Goal: Task Accomplishment & Management: Manage account settings

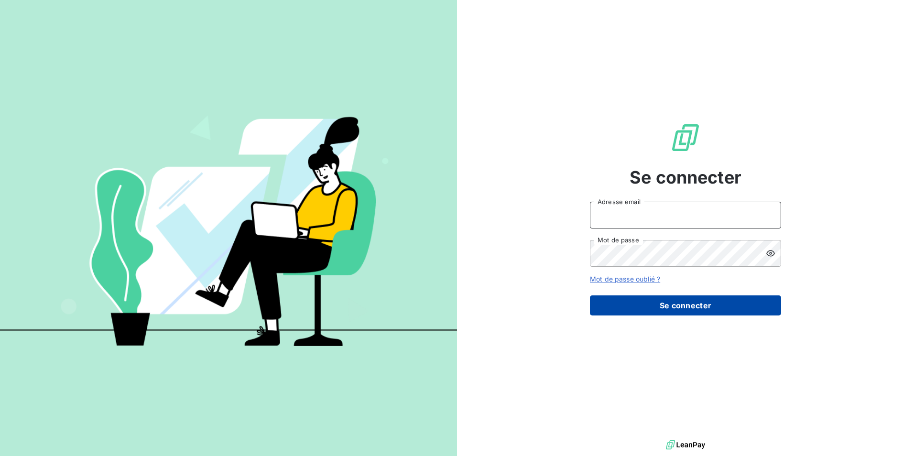
type input "[EMAIL_ADDRESS][PERSON_NAME][DOMAIN_NAME]"
click at [640, 305] on button "Se connecter" at bounding box center [685, 306] width 191 height 20
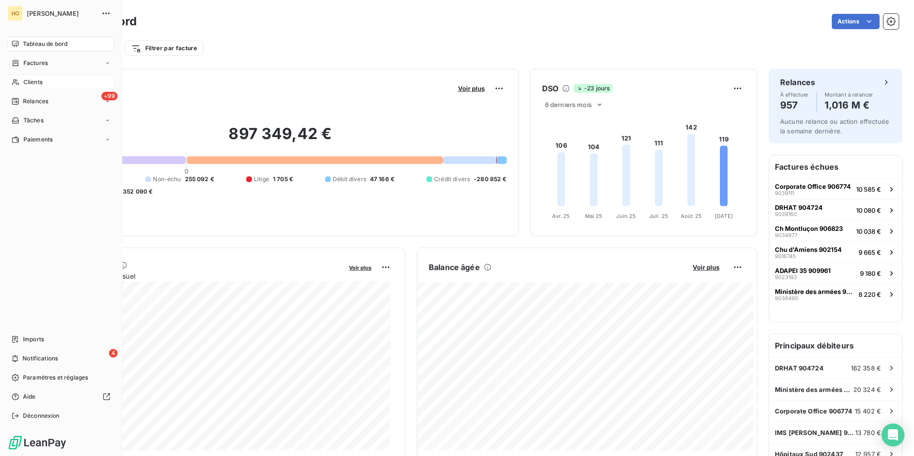
click at [29, 83] on span "Clients" at bounding box center [32, 82] width 19 height 9
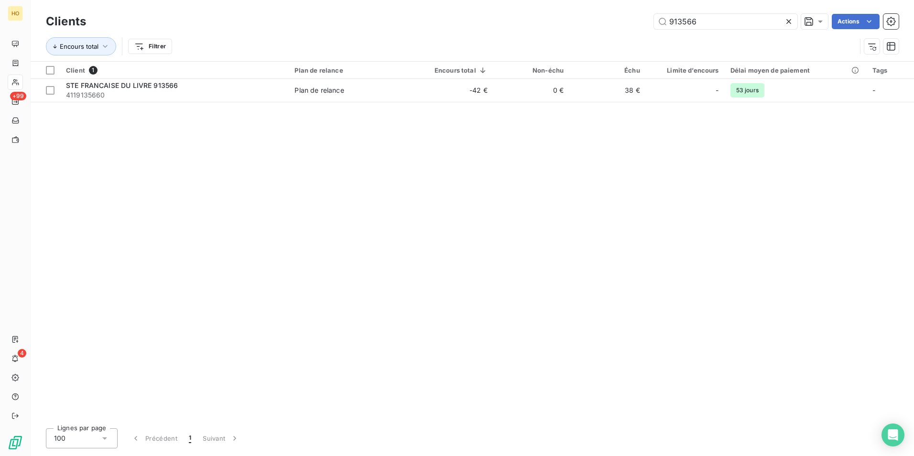
type input "913566"
